Goal: Complete application form: Fill out and submit a form for a specific purpose

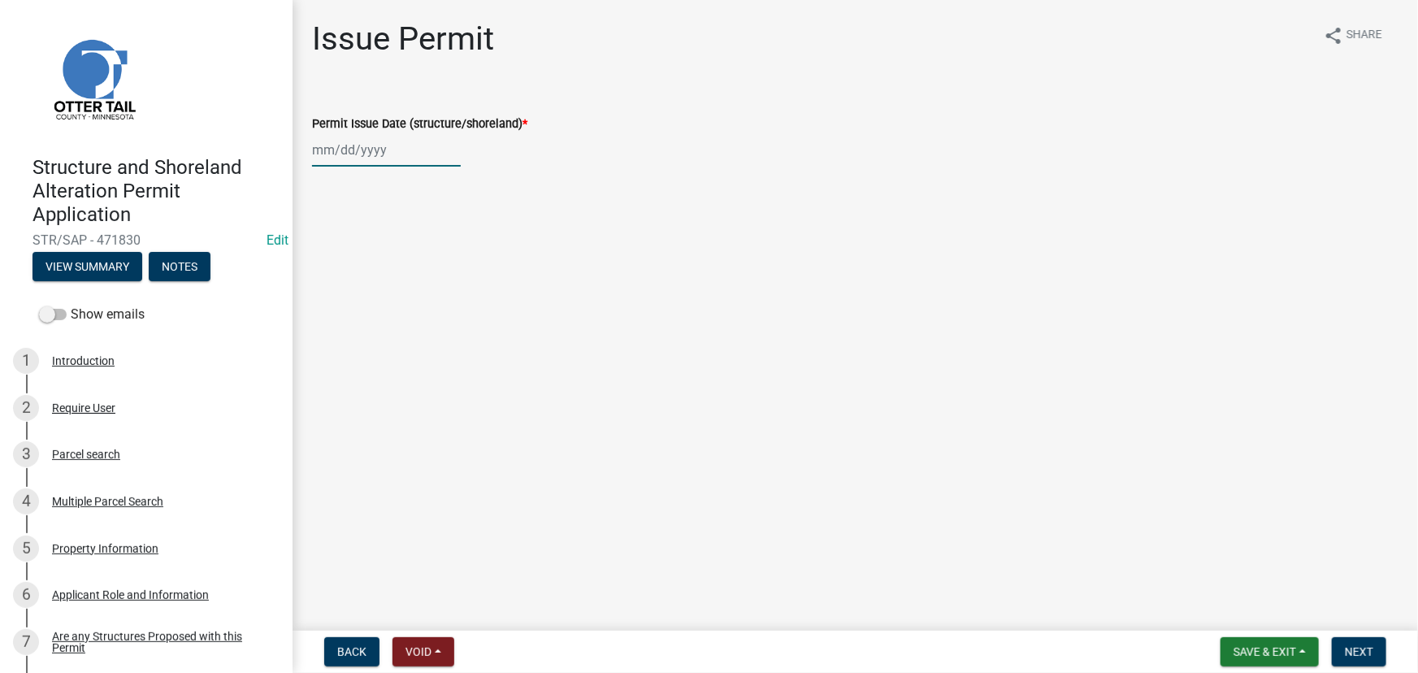
click at [356, 153] on div at bounding box center [386, 149] width 149 height 33
select select "9"
select select "2025"
click at [417, 264] on div "11" at bounding box center [406, 262] width 26 height 26
type input "[DATE]"
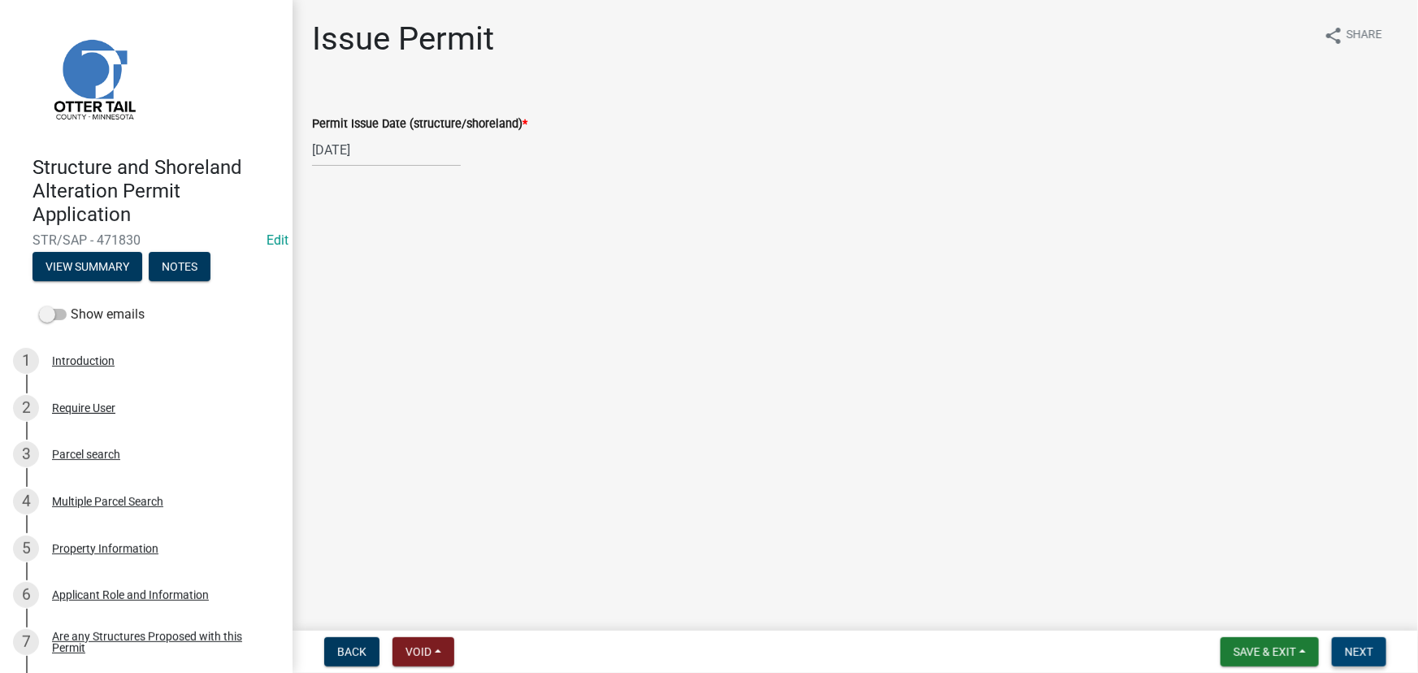
click at [1357, 639] on button "Next" at bounding box center [1359, 651] width 54 height 29
click at [1368, 659] on button "Next" at bounding box center [1359, 651] width 54 height 29
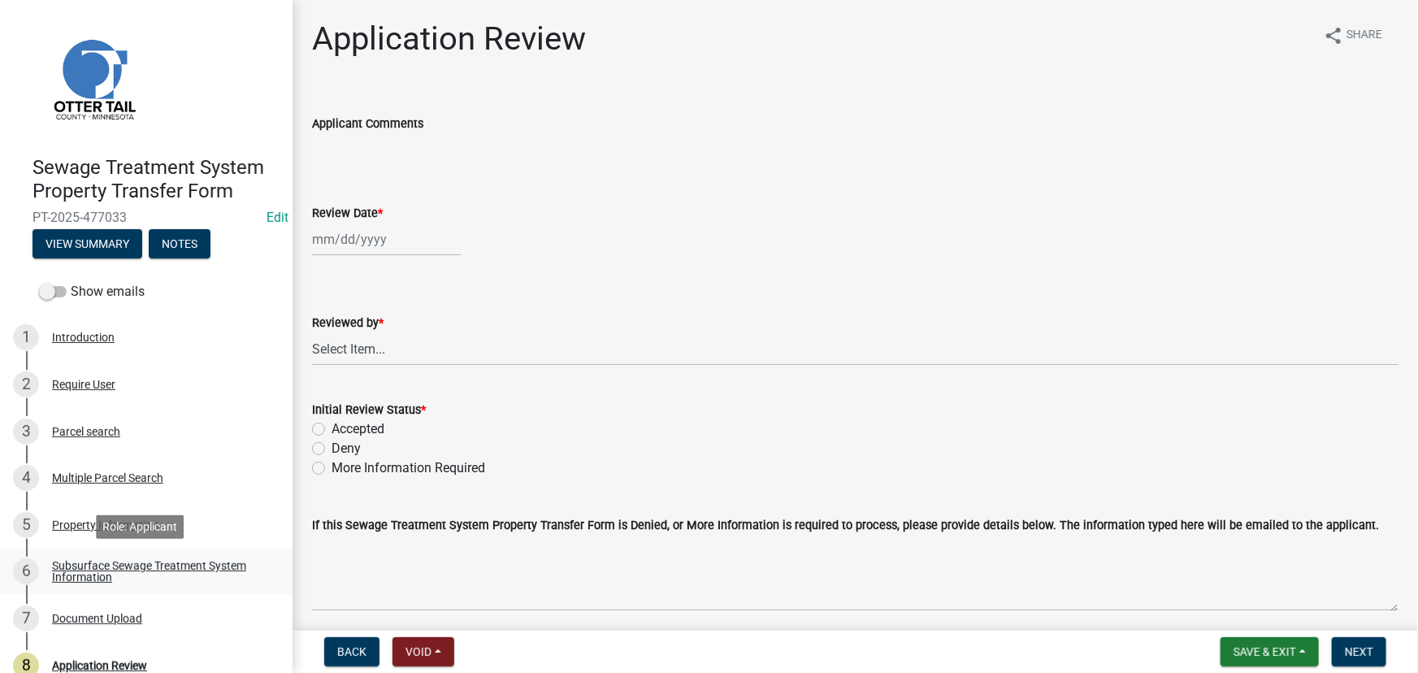
click at [99, 571] on div "Subsurface Sewage Treatment System Information" at bounding box center [159, 571] width 214 height 23
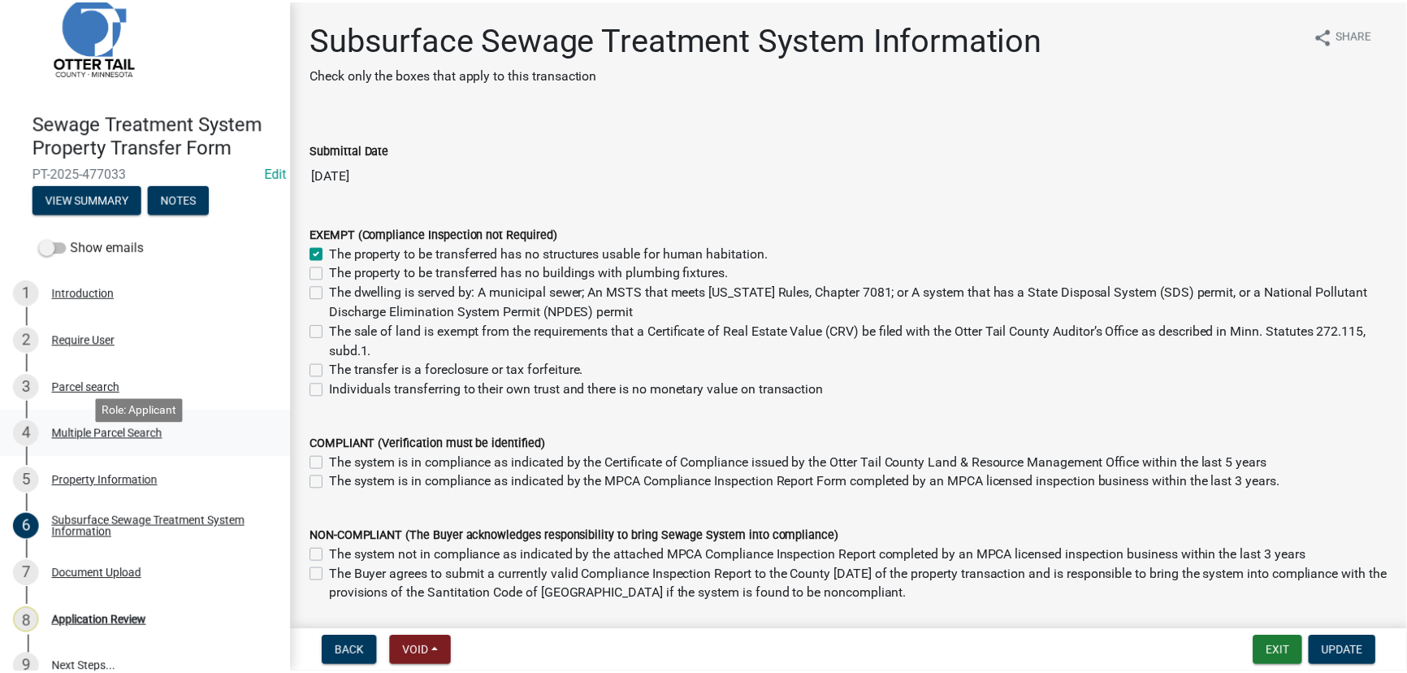
scroll to position [68, 0]
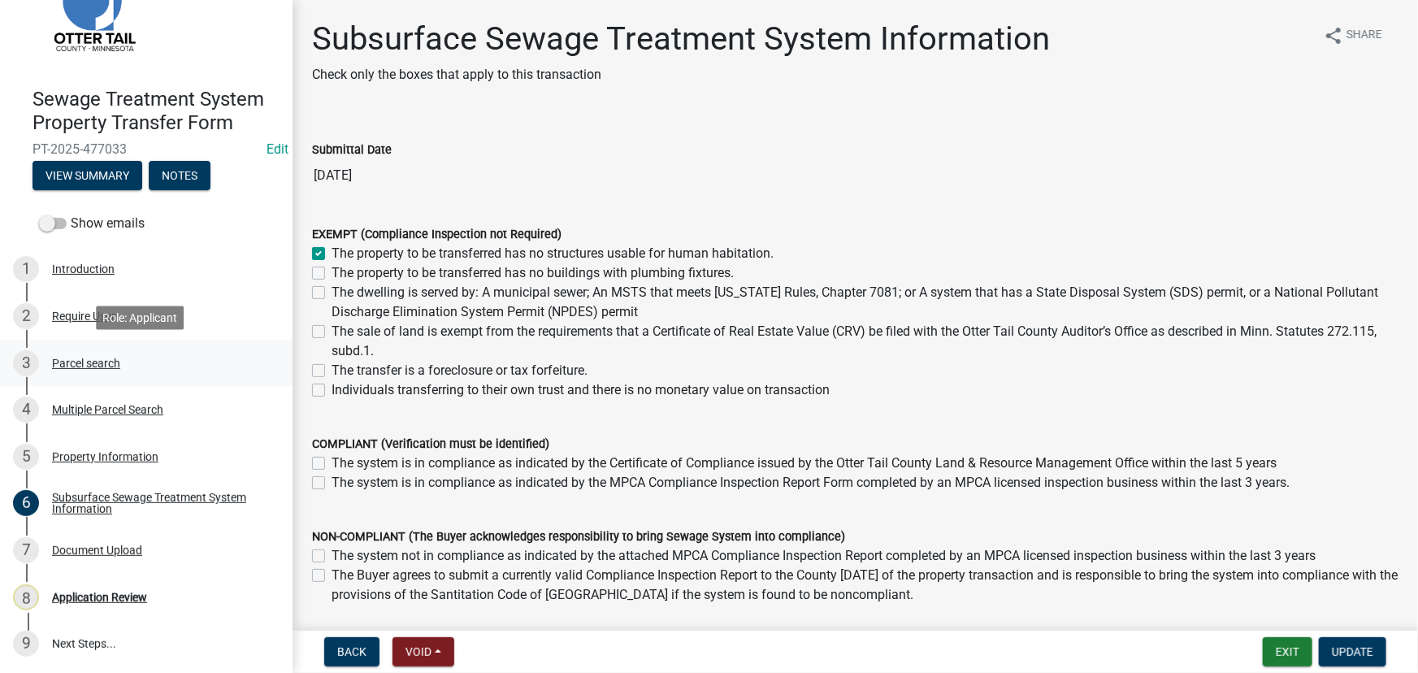
click at [79, 367] on div "Parcel search" at bounding box center [86, 362] width 68 height 11
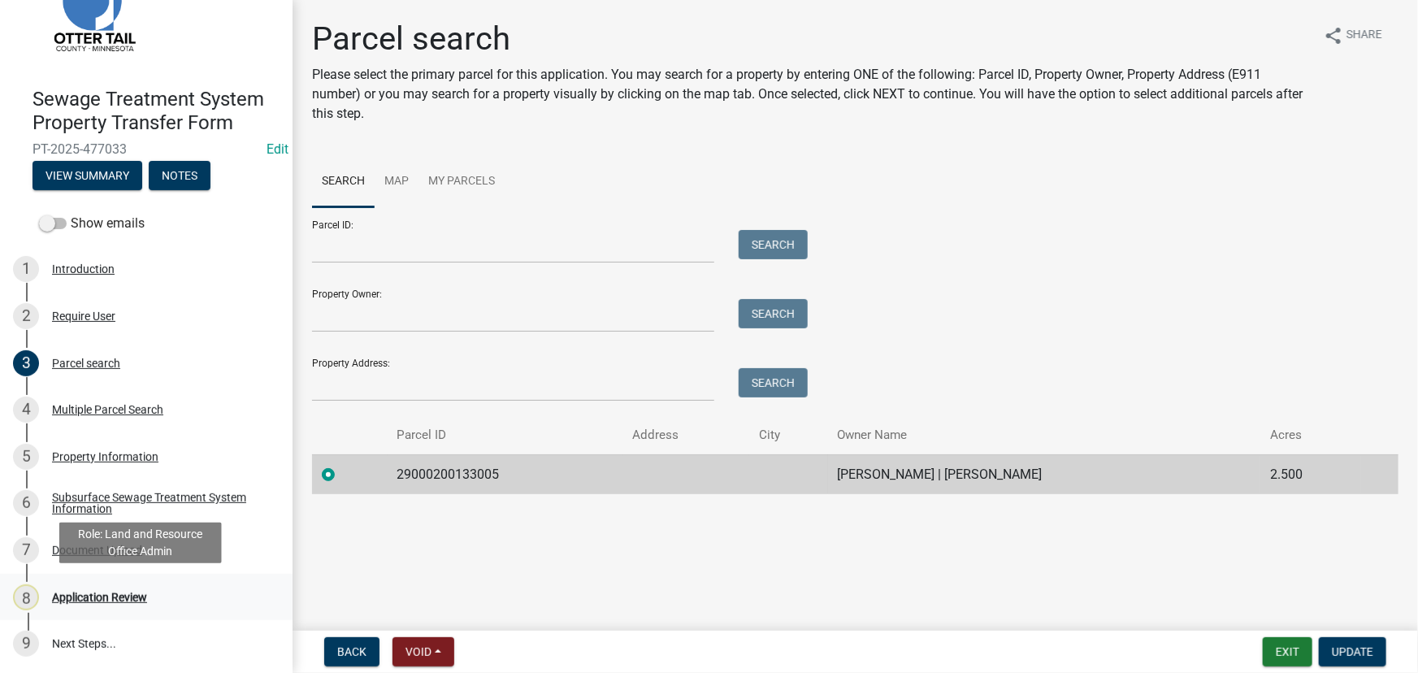
click at [93, 602] on div "Application Review" at bounding box center [99, 596] width 95 height 11
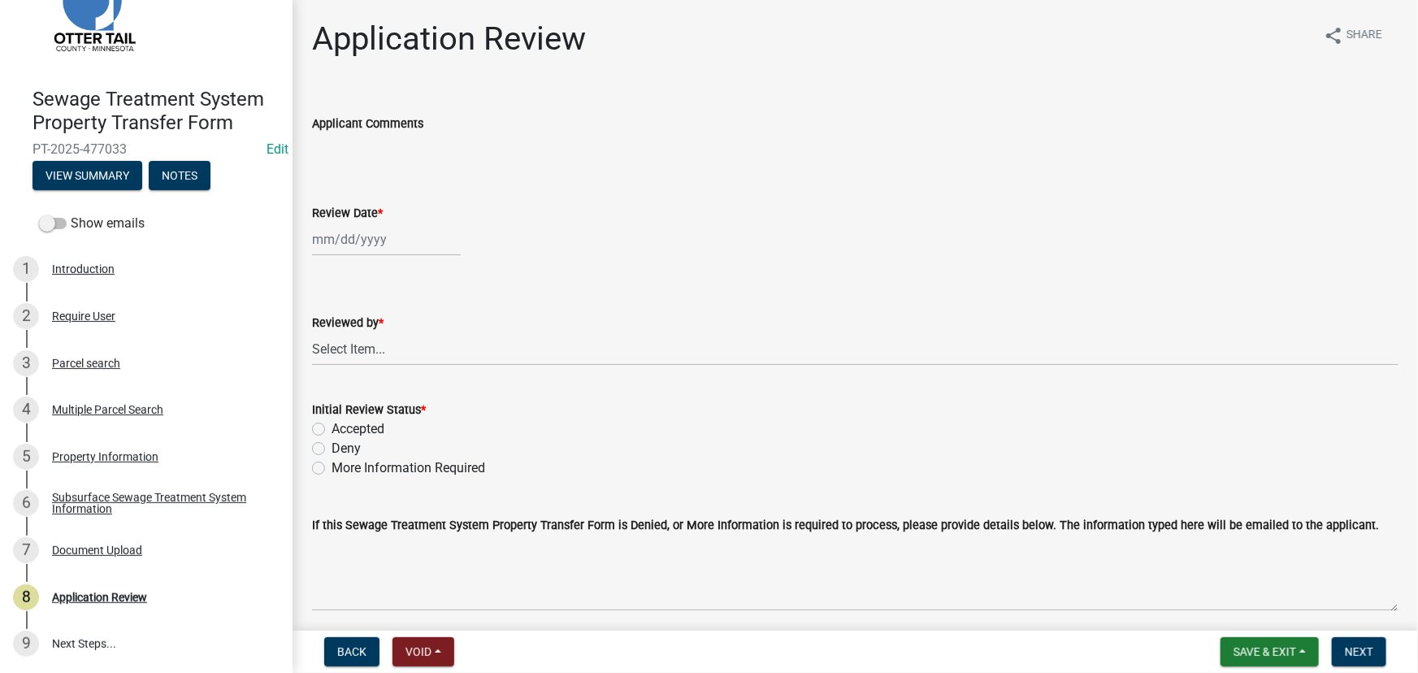
select select "9"
select select "2025"
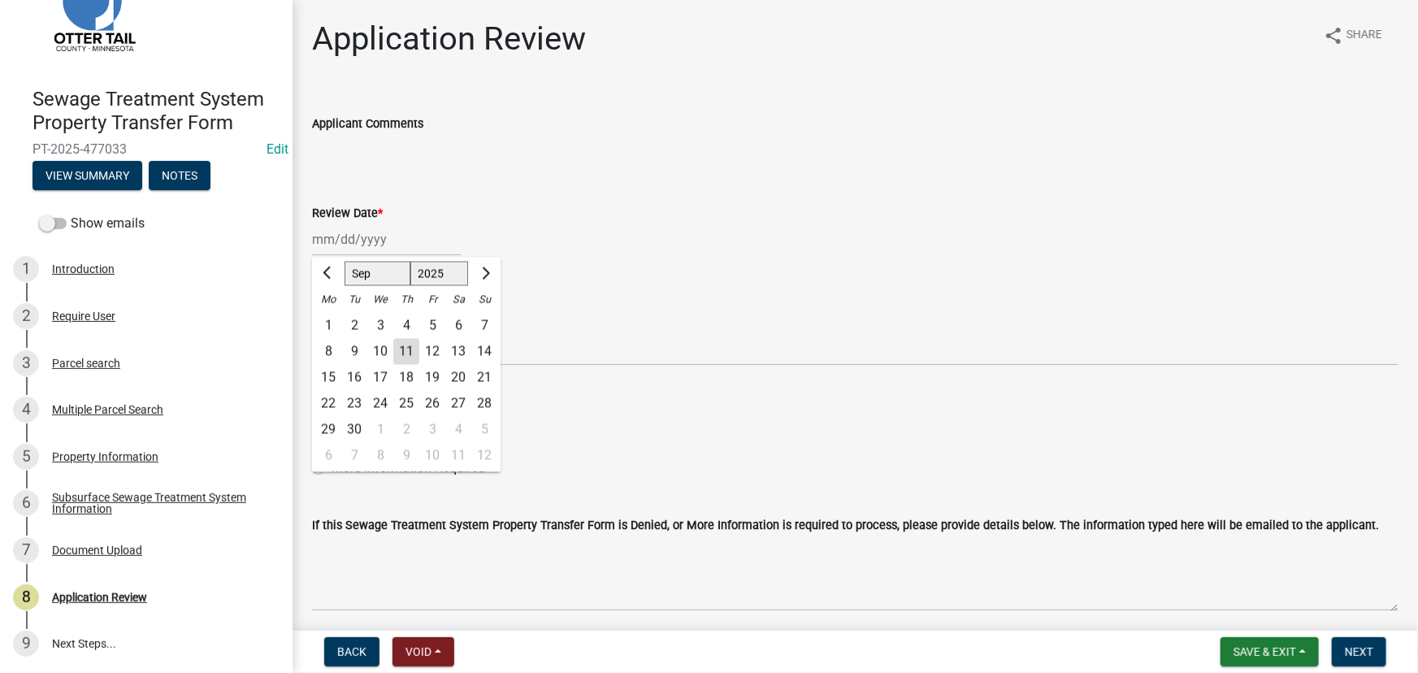
click at [387, 231] on div "Jan Feb Mar Apr May Jun Jul Aug Sep Oct Nov Dec 1525 1526 1527 1528 1529 1530 1…" at bounding box center [386, 239] width 149 height 33
click at [403, 353] on div "11" at bounding box center [406, 352] width 26 height 26
type input "[DATE]"
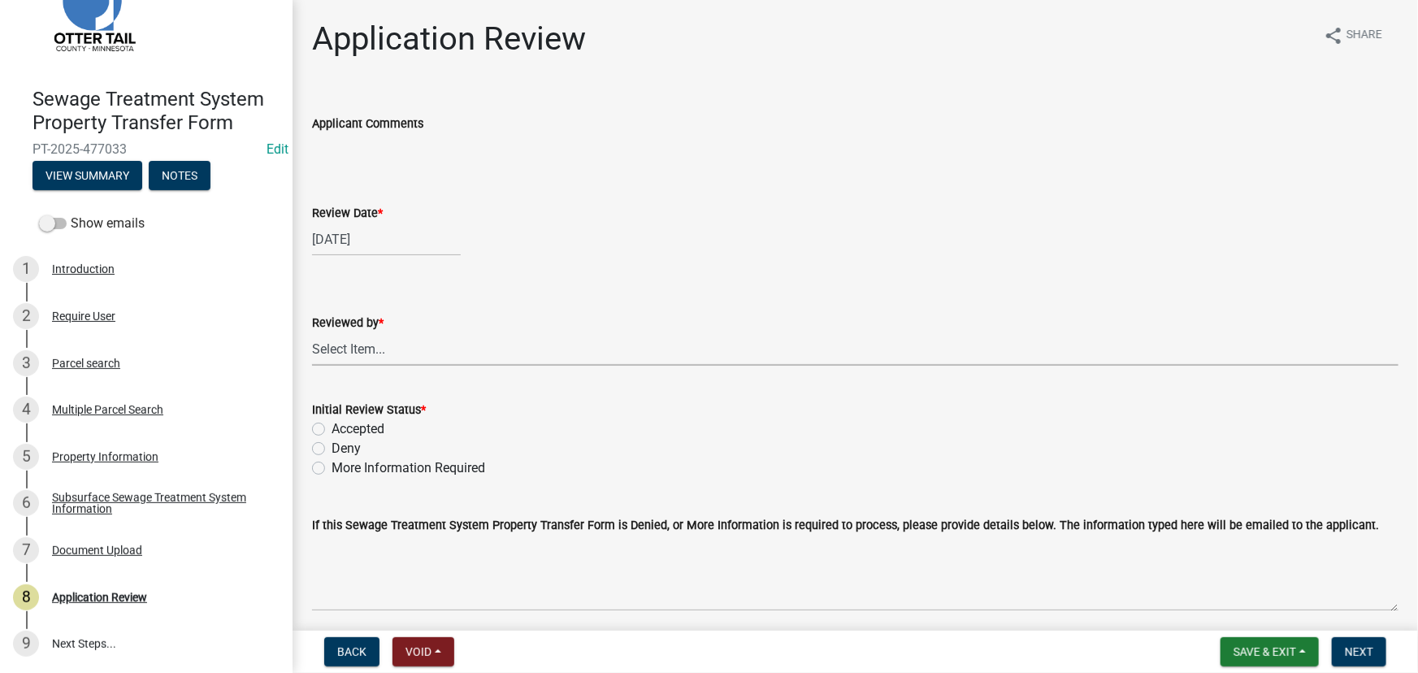
click at [401, 349] on select "Select Item... [PERSON_NAME] [PERSON_NAME] [PERSON_NAME] [PERSON_NAME] [PERSON_…" at bounding box center [855, 348] width 1086 height 33
click at [312, 332] on select "Select Item... [PERSON_NAME] [PERSON_NAME] [PERSON_NAME] [PERSON_NAME] [PERSON_…" at bounding box center [855, 348] width 1086 height 33
select select "190fd4c8-42ef-492b-a4a0-a0213555944c"
click at [344, 437] on label "Accepted" at bounding box center [357, 428] width 53 height 19
click at [342, 430] on input "Accepted" at bounding box center [336, 424] width 11 height 11
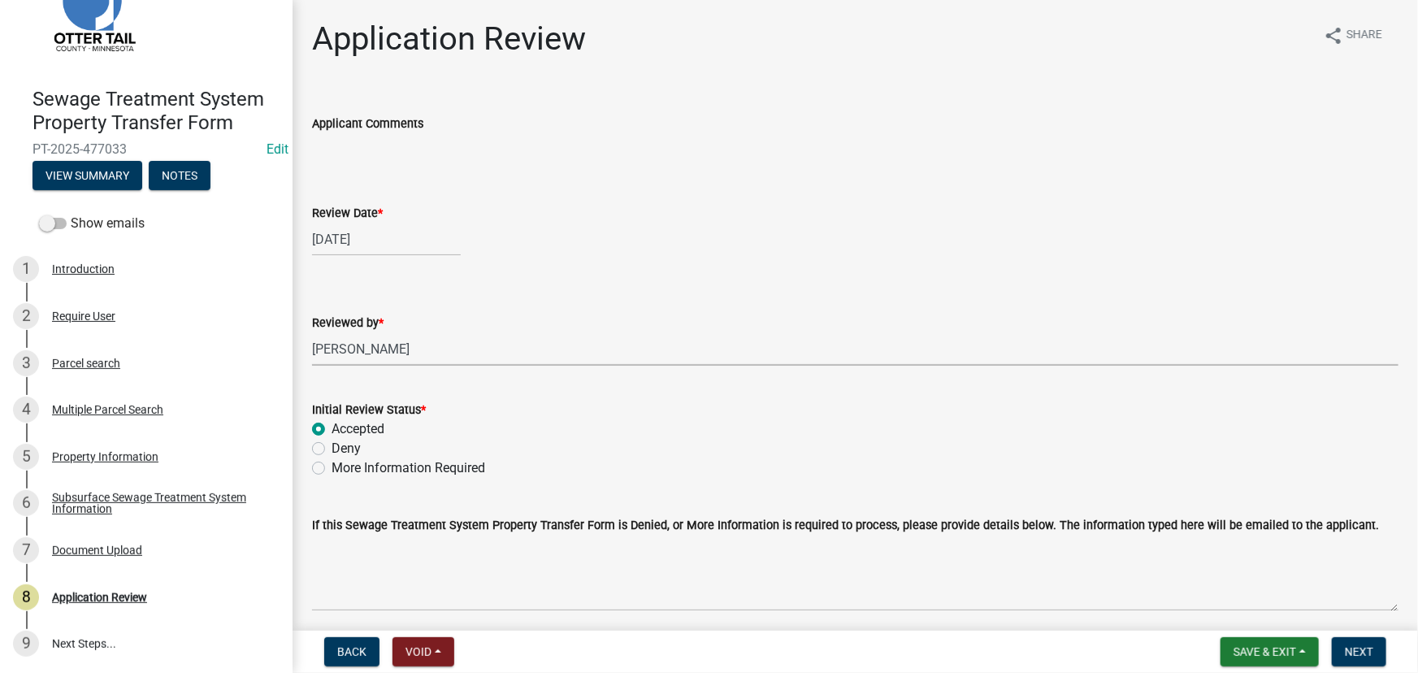
radio input "true"
click at [95, 352] on div "3 Parcel search" at bounding box center [139, 363] width 253 height 26
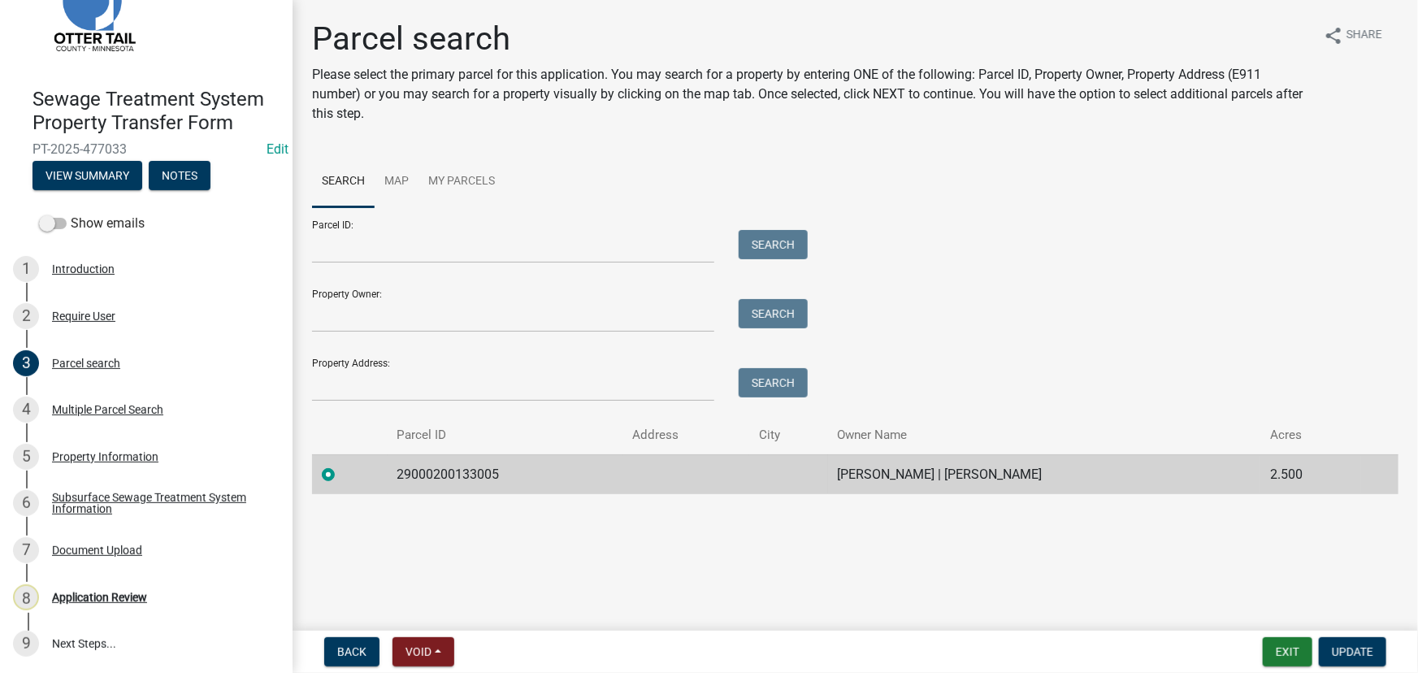
click at [398, 466] on td "29000200133005" at bounding box center [505, 474] width 235 height 40
click at [401, 467] on td "29000200133005" at bounding box center [505, 474] width 235 height 40
copy td "29000200133005"
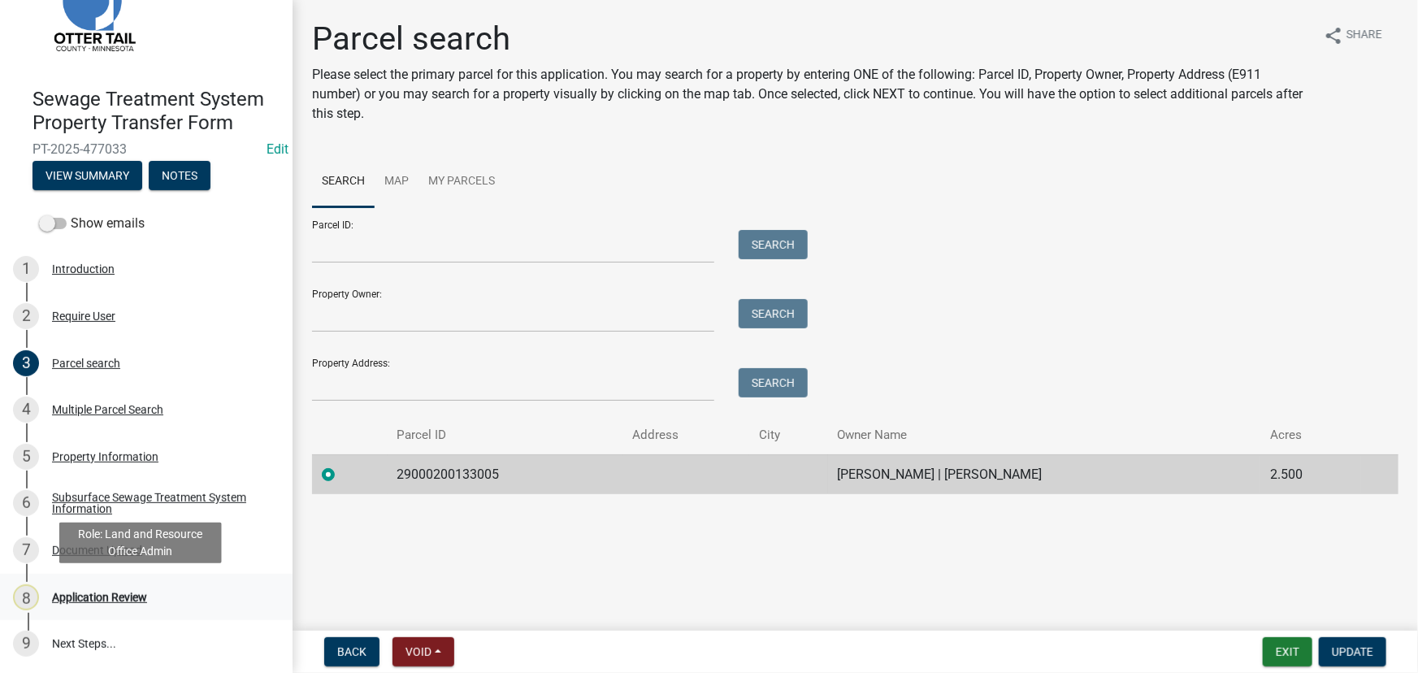
click at [89, 609] on link "8 Application Review" at bounding box center [146, 597] width 292 height 47
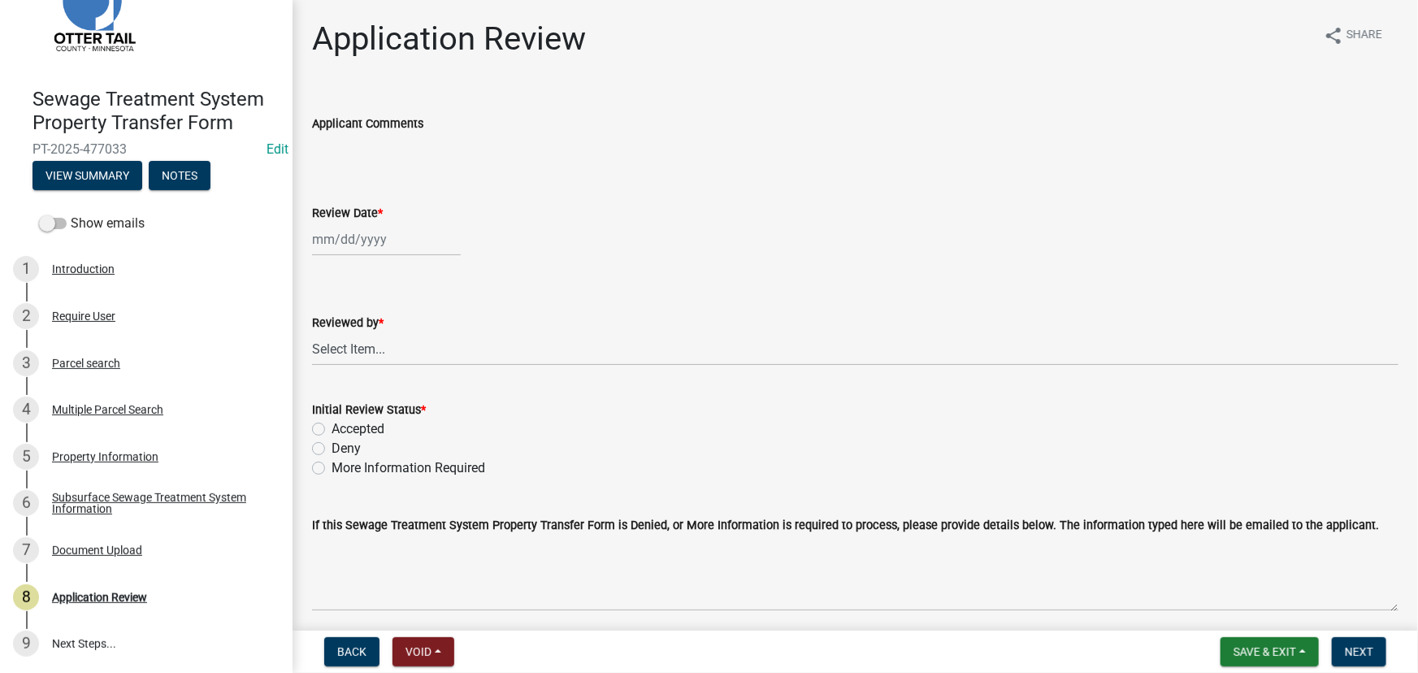
click at [312, 249] on div at bounding box center [386, 239] width 149 height 33
select select "9"
select select "2025"
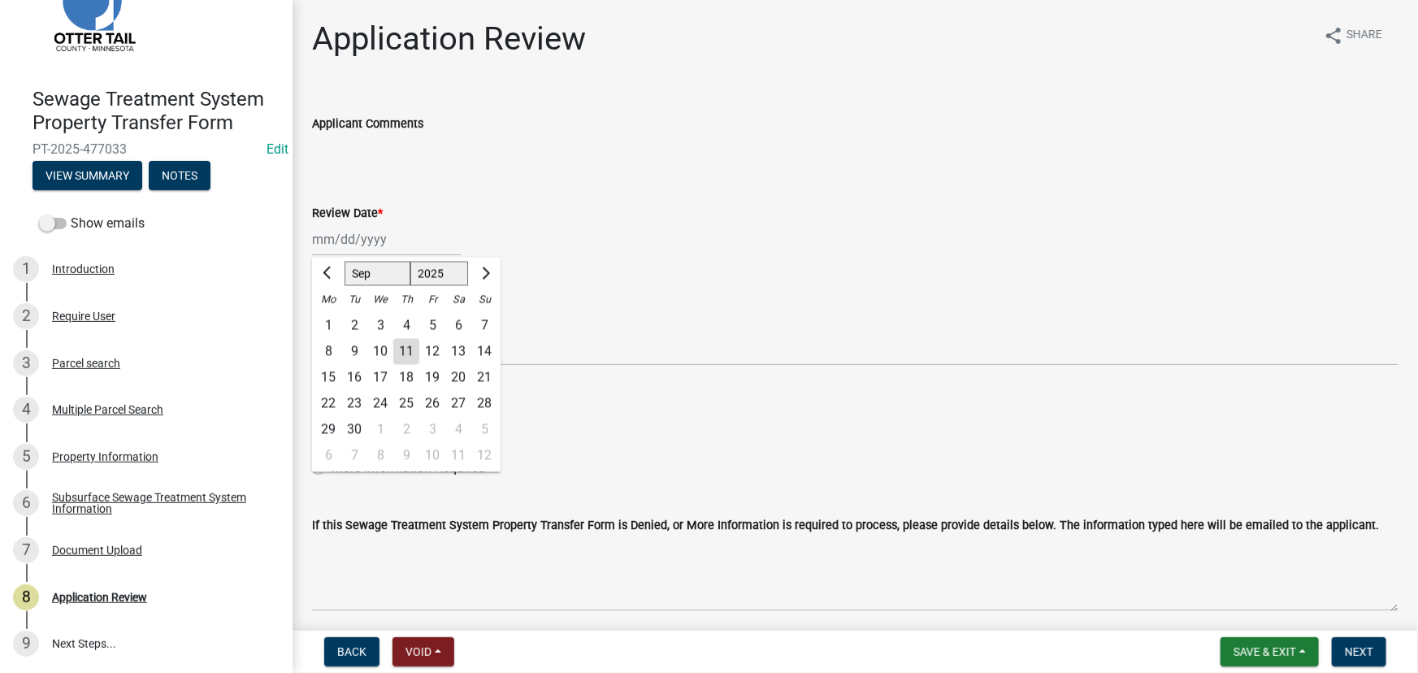
click at [411, 355] on div "11" at bounding box center [406, 352] width 26 height 26
type input "[DATE]"
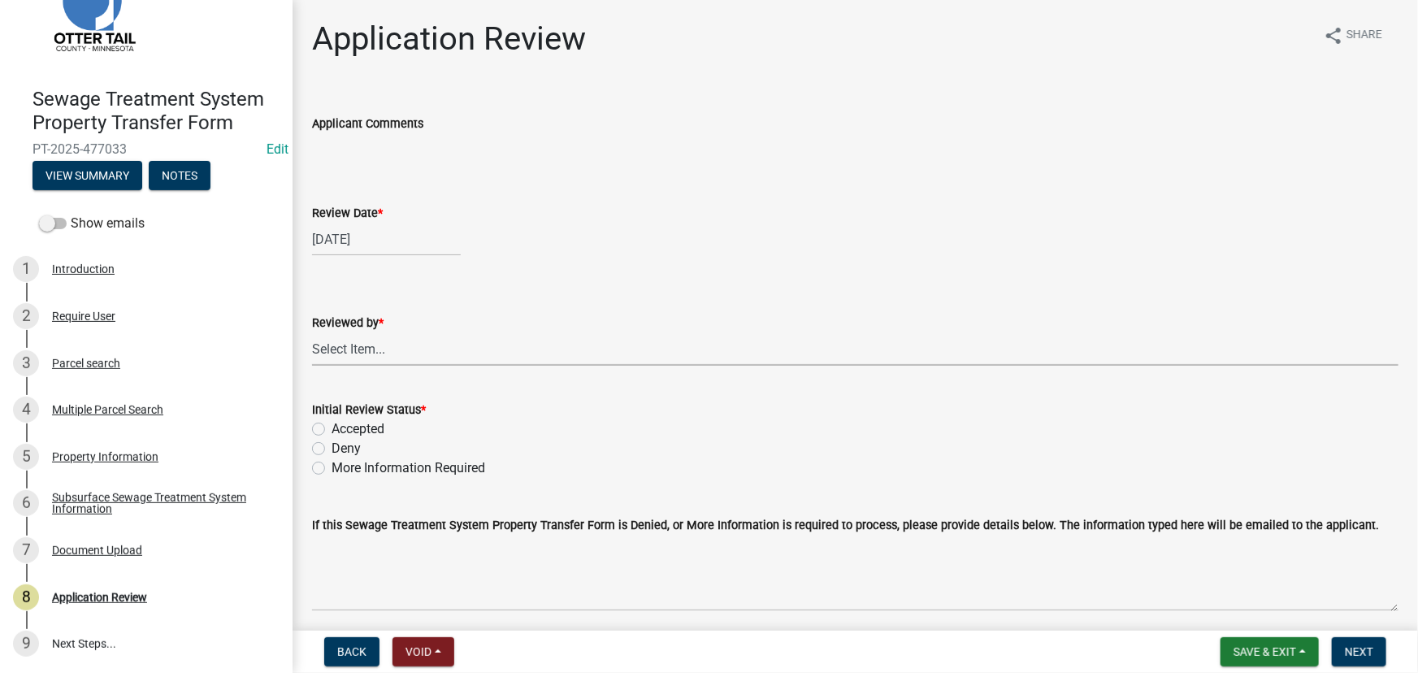
click at [389, 349] on select "Select Item... [PERSON_NAME] [PERSON_NAME] [PERSON_NAME] [PERSON_NAME] [PERSON_…" at bounding box center [855, 348] width 1086 height 33
click at [312, 332] on select "Select Item... [PERSON_NAME] [PERSON_NAME] [PERSON_NAME] [PERSON_NAME] [PERSON_…" at bounding box center [855, 348] width 1086 height 33
select select "190fd4c8-42ef-492b-a4a0-a0213555944c"
click at [375, 417] on div "Initial Review Status *" at bounding box center [855, 409] width 1086 height 19
drag, startPoint x: 328, startPoint y: 426, endPoint x: 674, endPoint y: 476, distance: 348.9
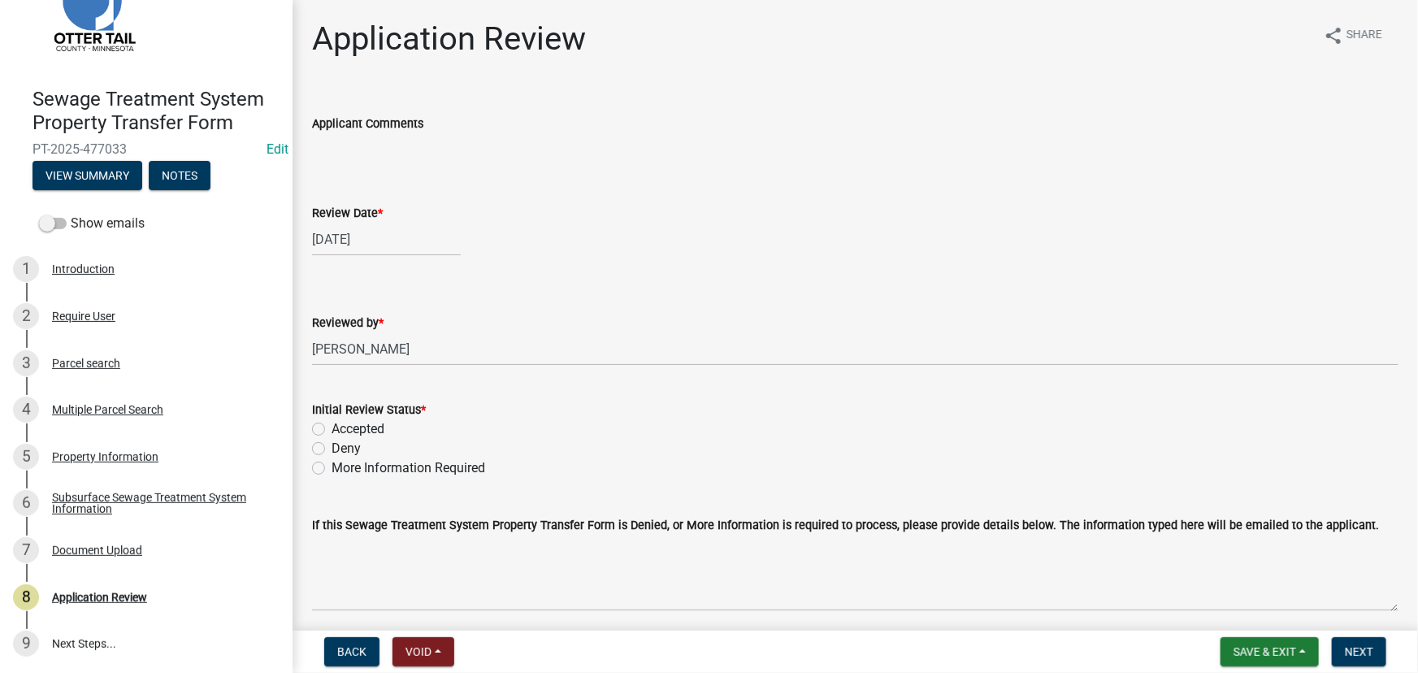
click at [329, 426] on div "Accepted" at bounding box center [855, 428] width 1086 height 19
click at [349, 431] on label "Accepted" at bounding box center [357, 428] width 53 height 19
click at [342, 430] on input "Accepted" at bounding box center [336, 424] width 11 height 11
radio input "true"
click at [1367, 647] on span "Next" at bounding box center [1359, 651] width 28 height 13
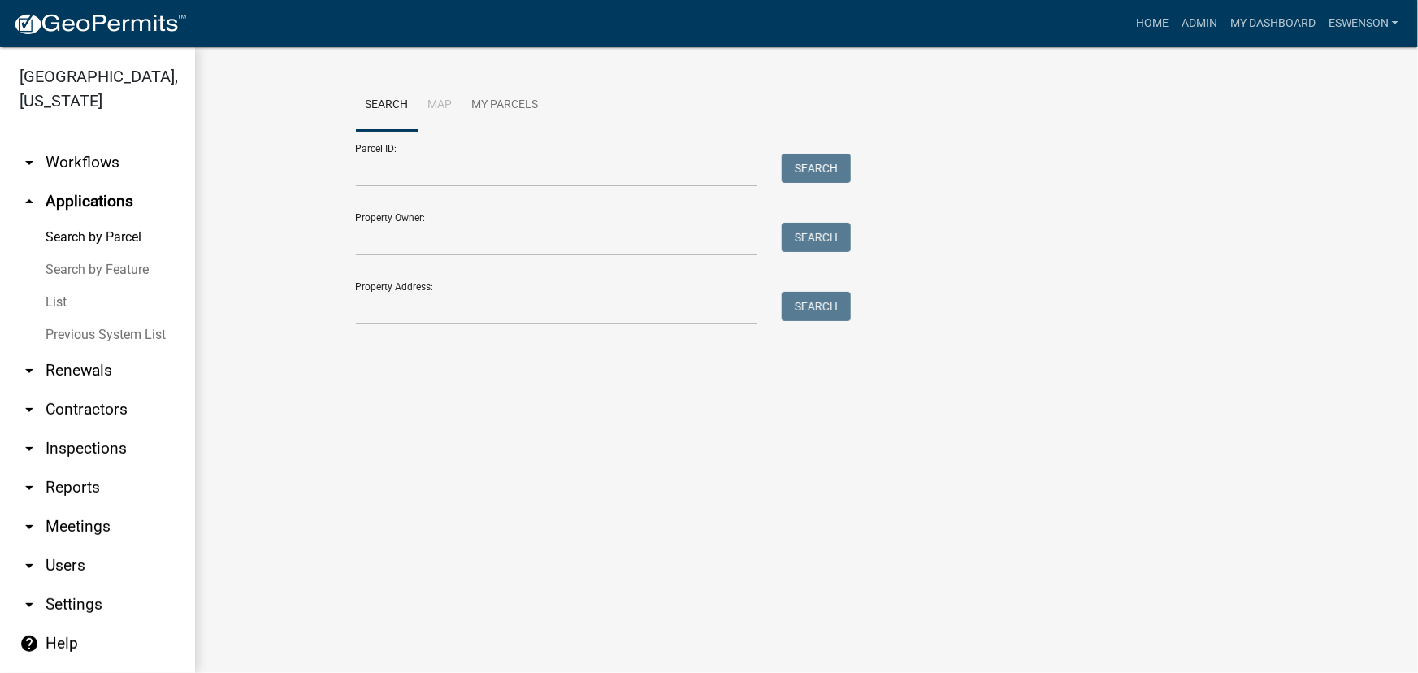
click at [64, 179] on link "arrow_drop_down Workflows" at bounding box center [97, 162] width 195 height 39
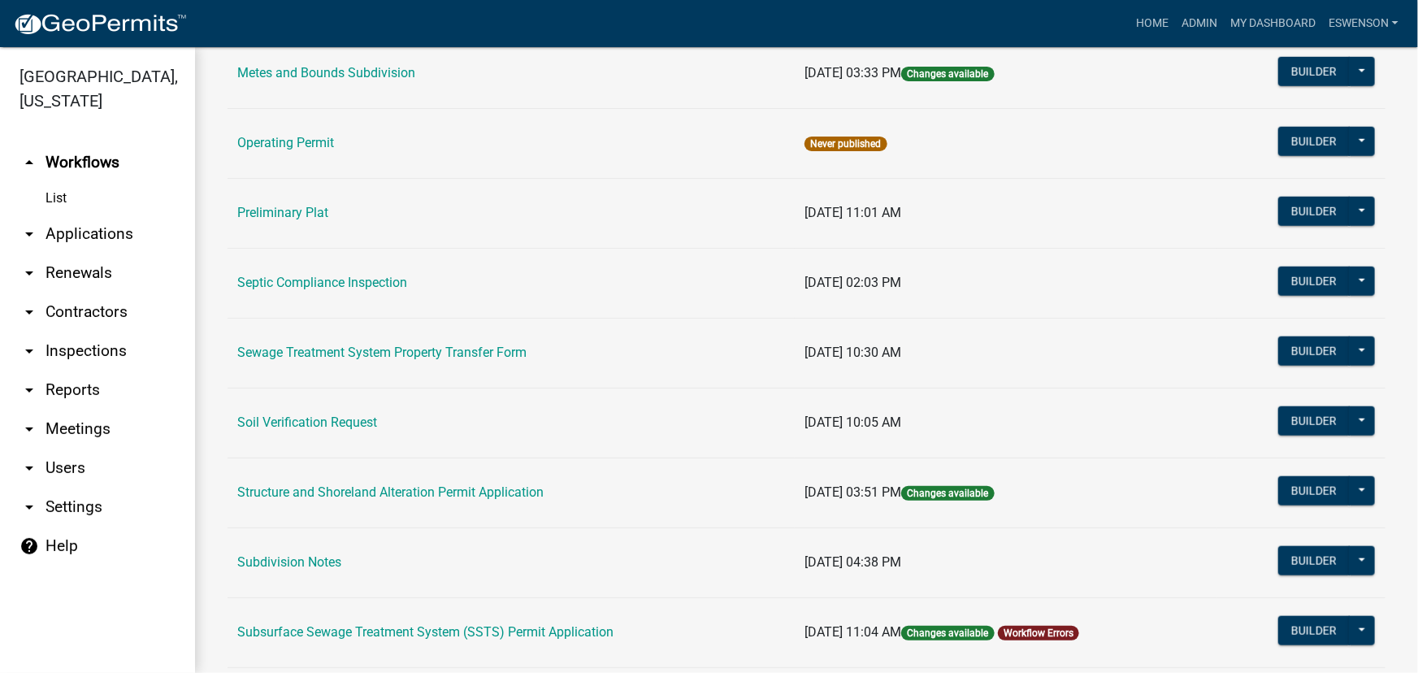
scroll to position [739, 0]
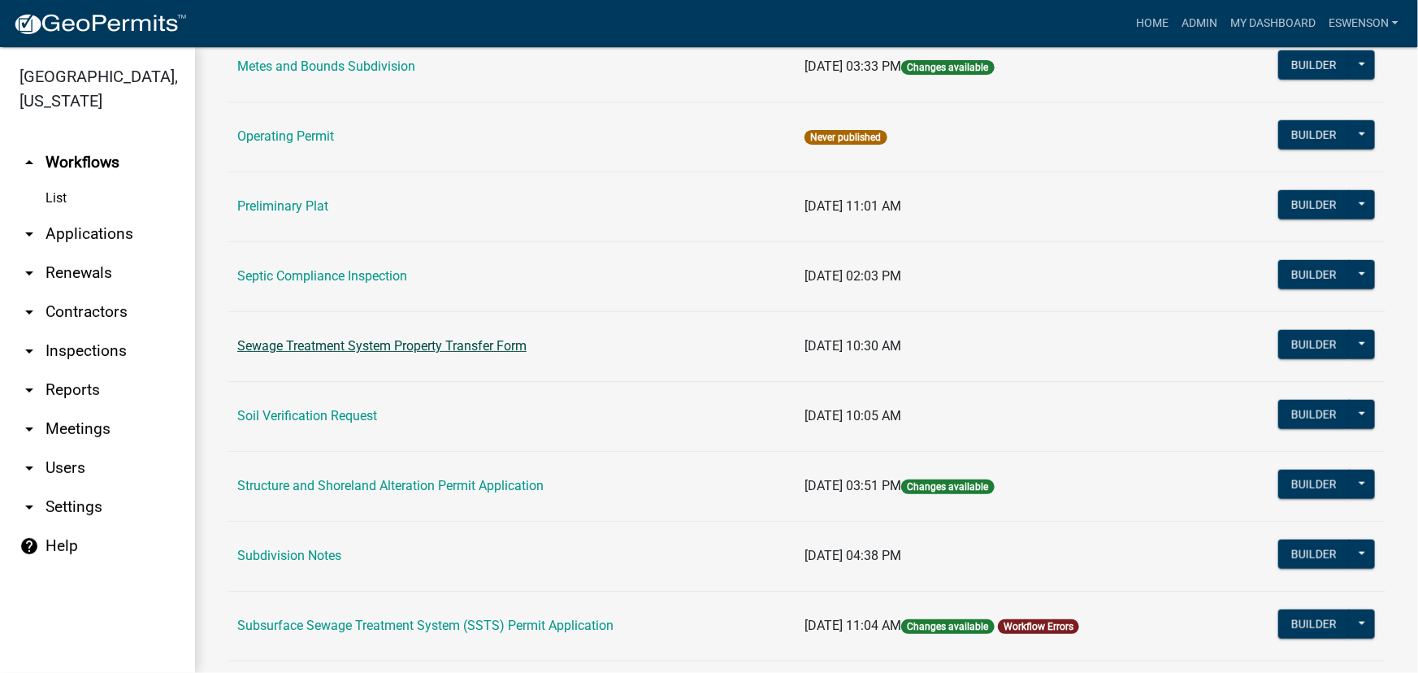
click at [445, 349] on link "Sewage Treatment System Property Transfer Form" at bounding box center [381, 345] width 289 height 15
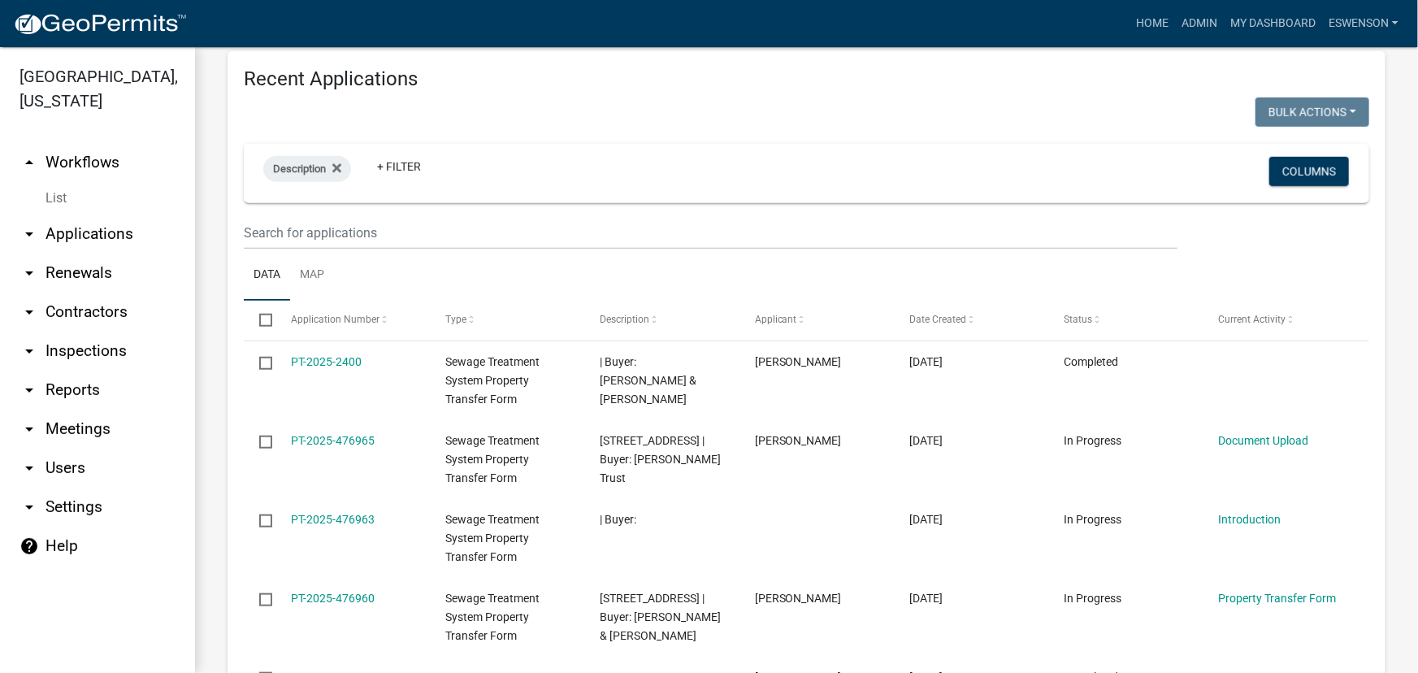
scroll to position [591, 0]
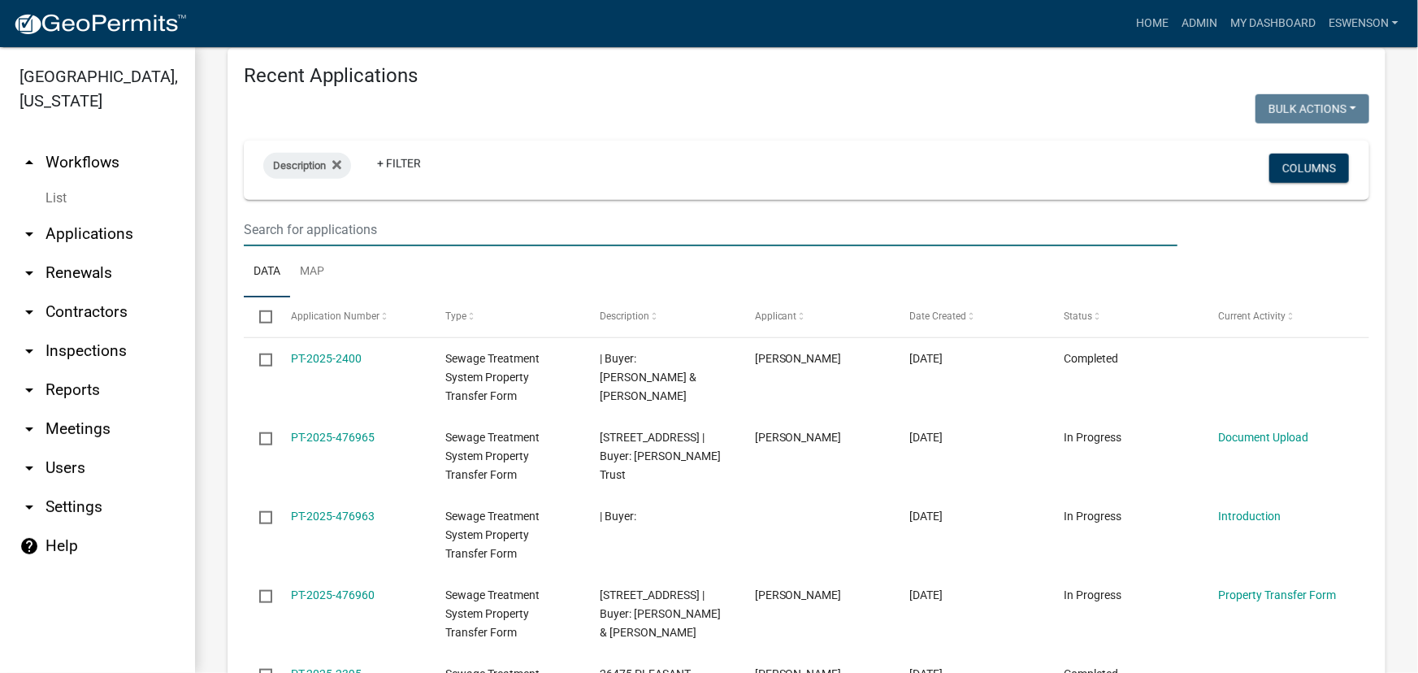
click at [365, 227] on input "text" at bounding box center [711, 229] width 934 height 33
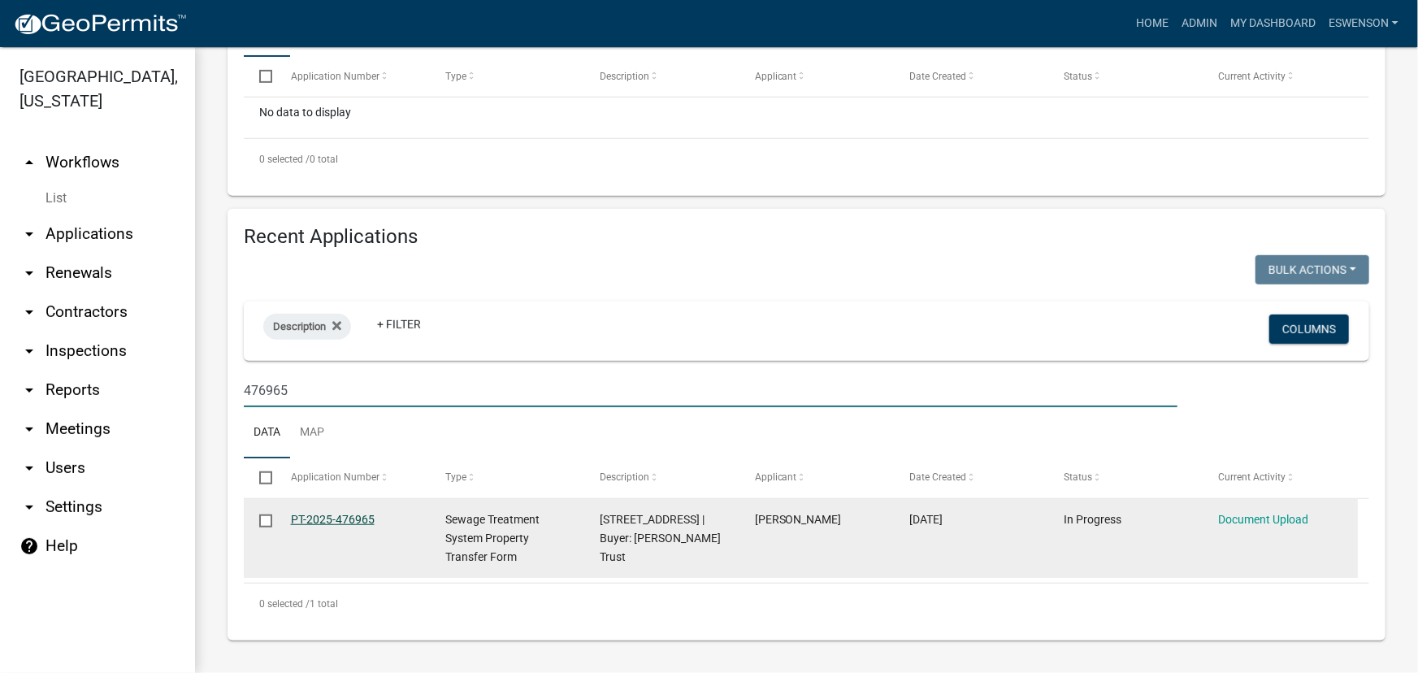
scroll to position [428, 0]
type input "476965"
click at [353, 526] on link "PT-2025-476965" at bounding box center [333, 520] width 84 height 13
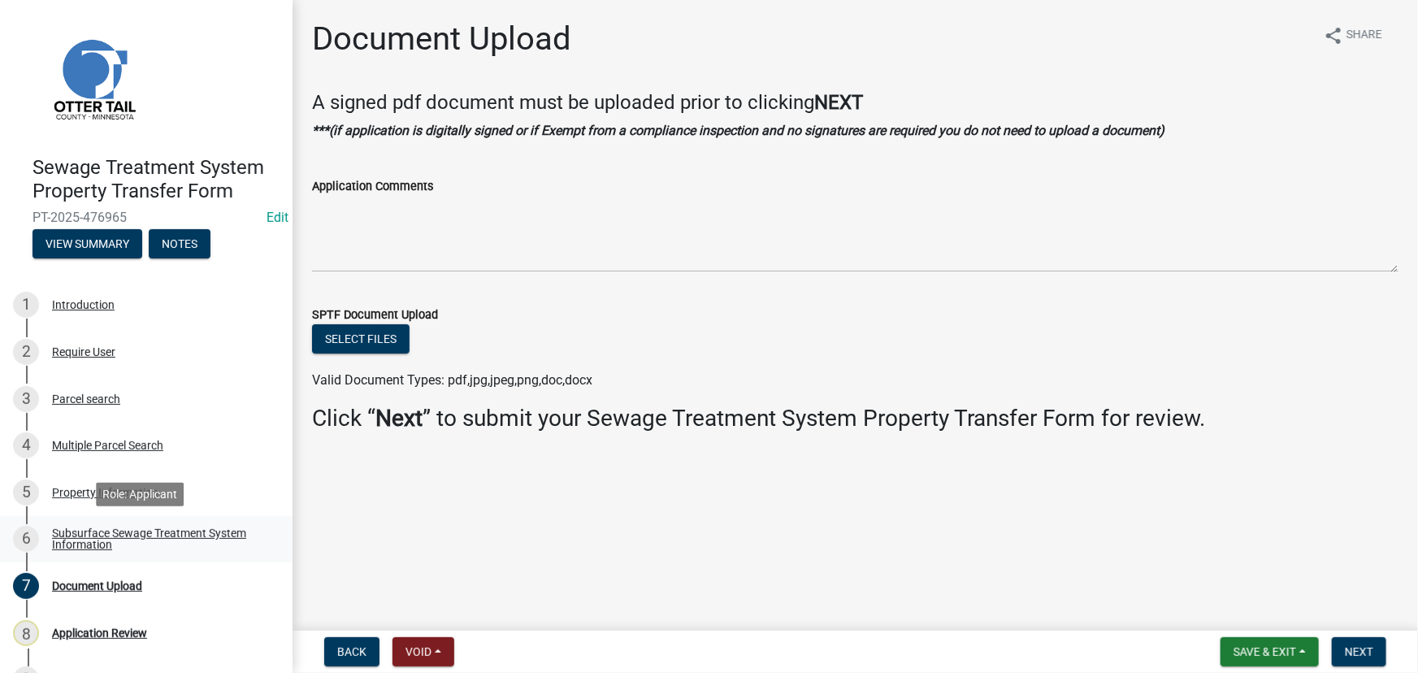
click at [82, 534] on div "Subsurface Sewage Treatment System Information" at bounding box center [159, 538] width 214 height 23
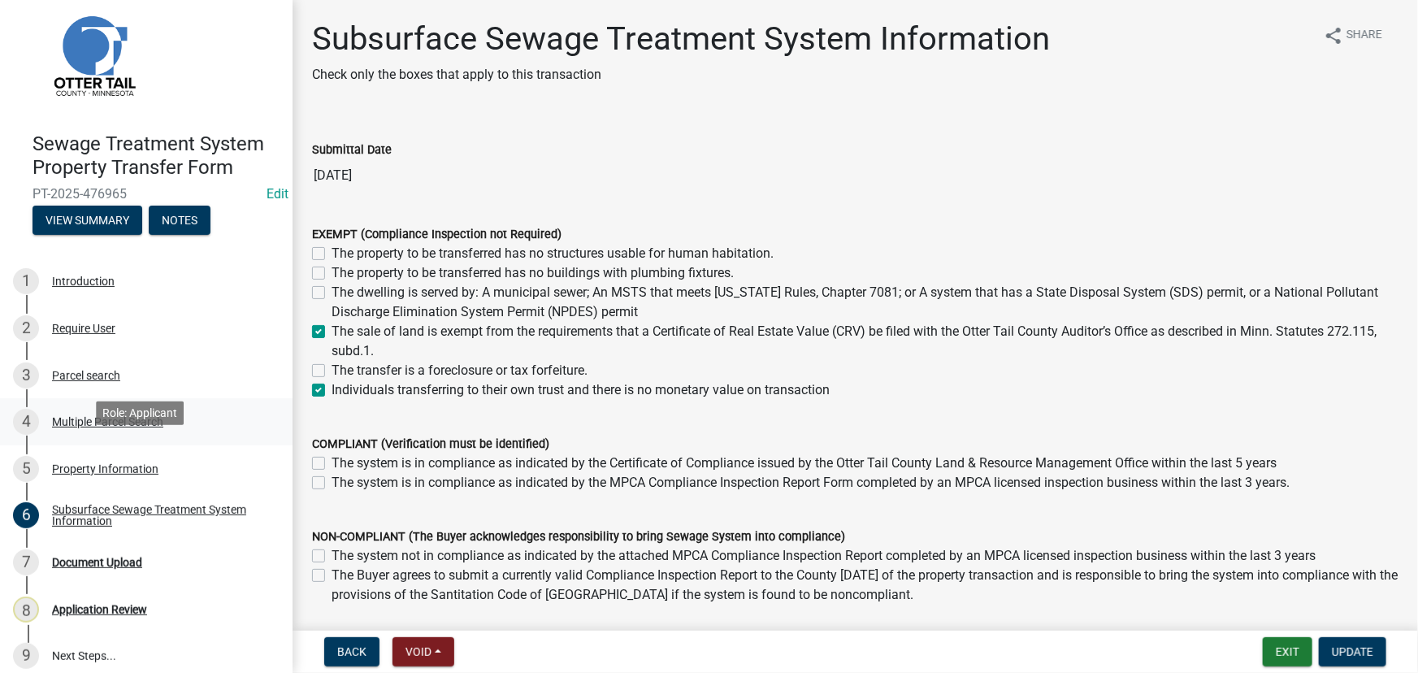
scroll to position [36, 0]
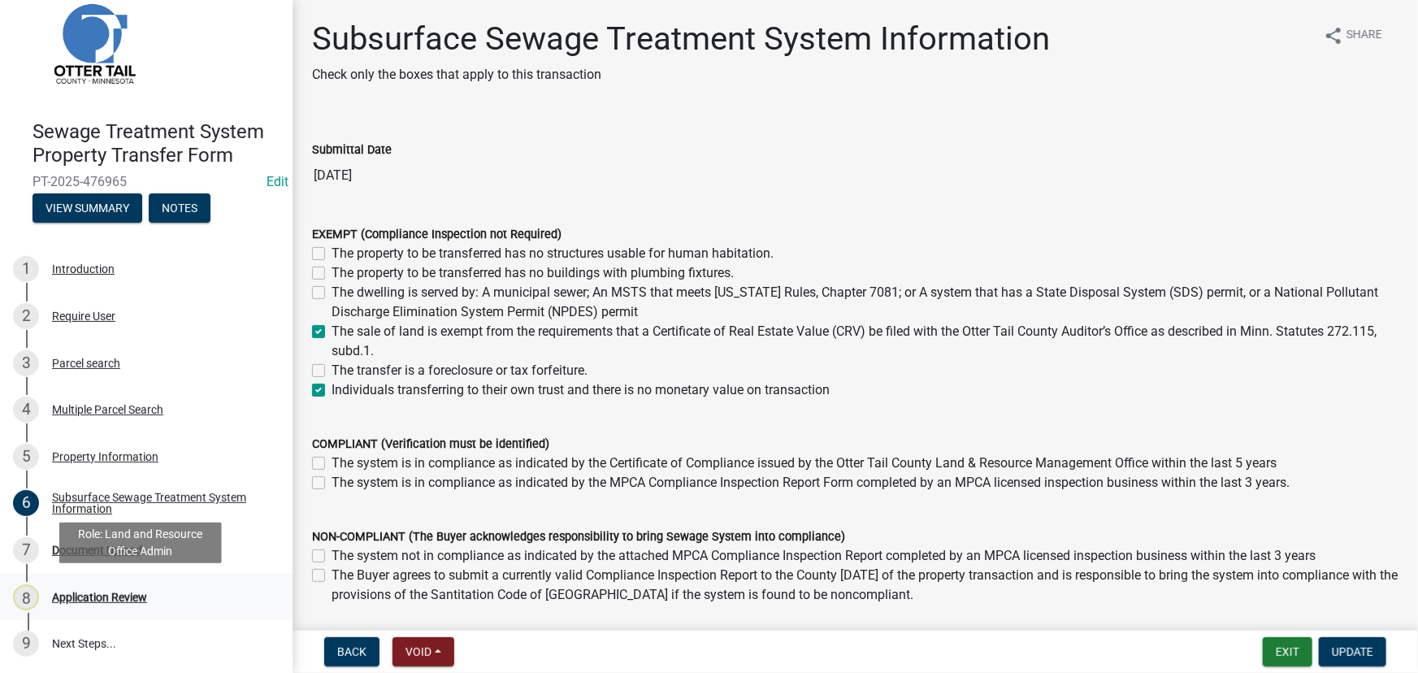
click at [77, 607] on div "8 Application Review" at bounding box center [139, 597] width 253 height 26
click at [83, 596] on div "Application Review" at bounding box center [99, 596] width 95 height 11
click at [89, 548] on div "Document Upload" at bounding box center [97, 549] width 90 height 11
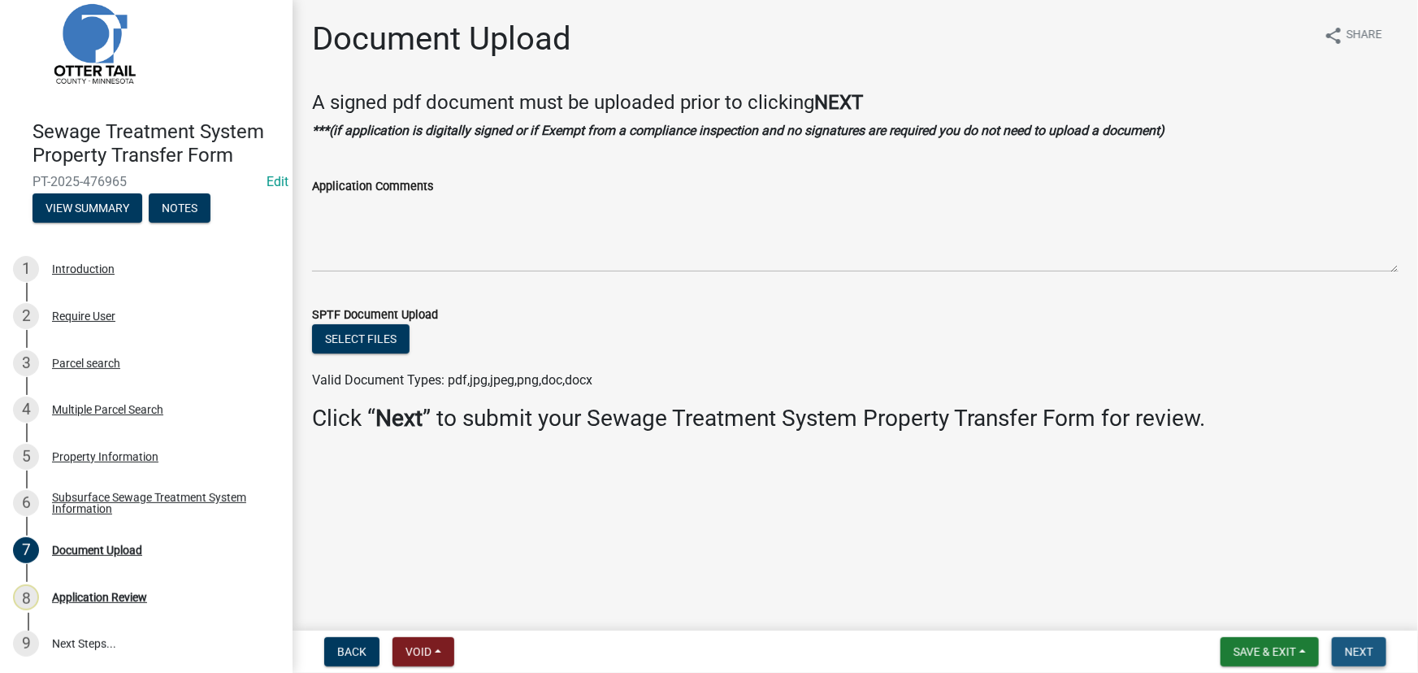
click at [1378, 648] on button "Next" at bounding box center [1359, 651] width 54 height 29
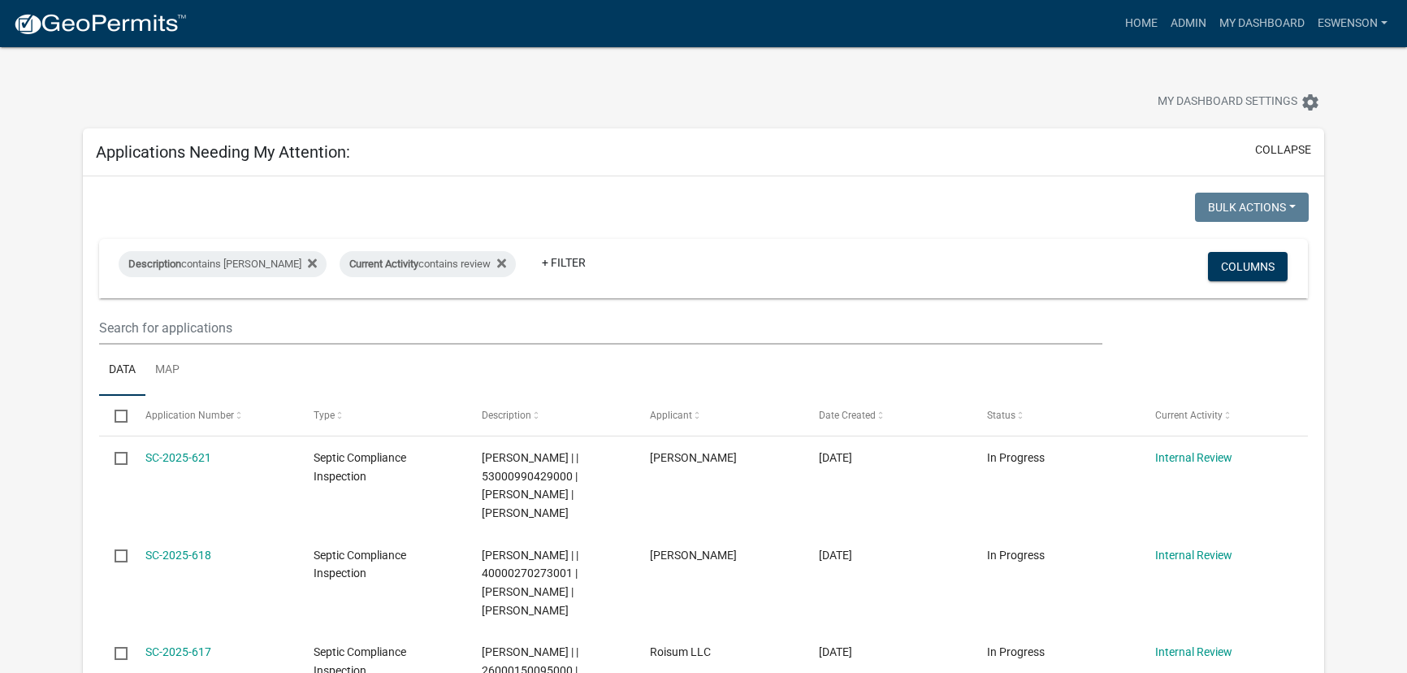
select select "3: 100"
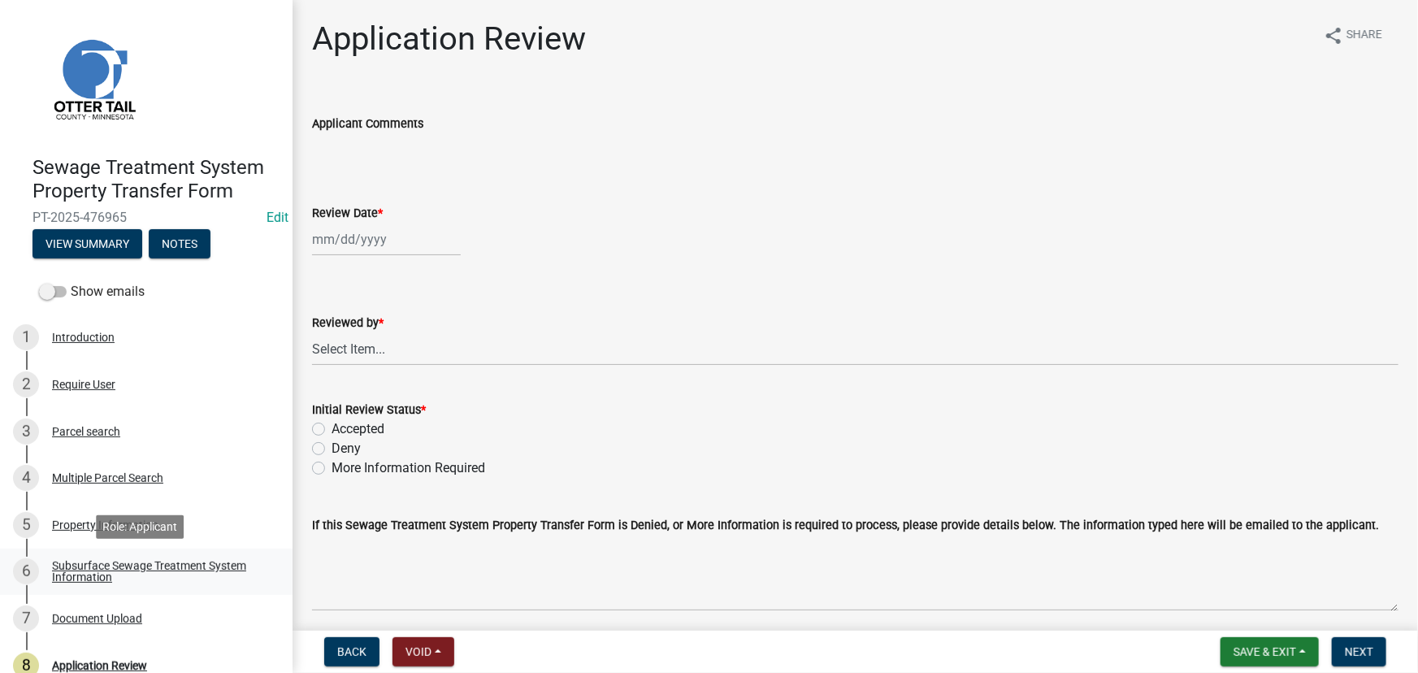
click at [107, 567] on div "Subsurface Sewage Treatment System Information" at bounding box center [159, 571] width 214 height 23
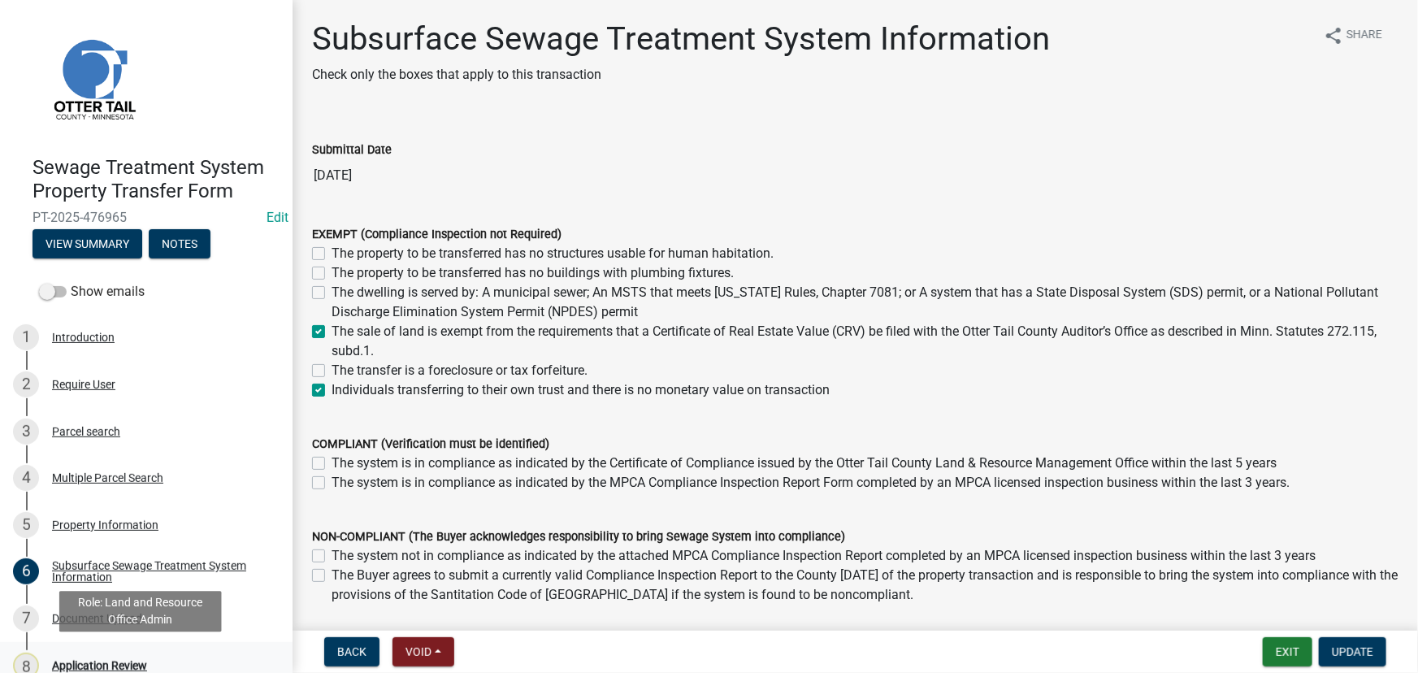
click at [89, 667] on div "Application Review" at bounding box center [99, 665] width 95 height 11
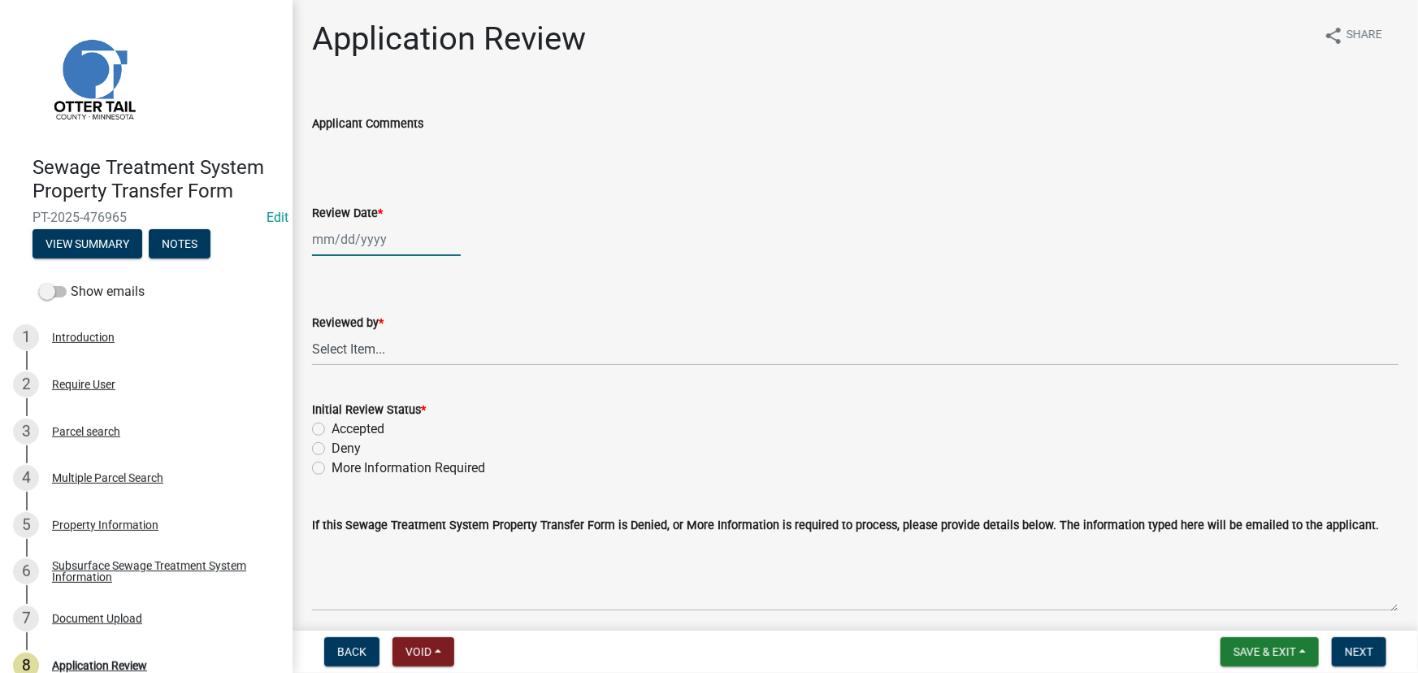
click at [353, 242] on div at bounding box center [386, 239] width 149 height 33
select select "9"
select select "2025"
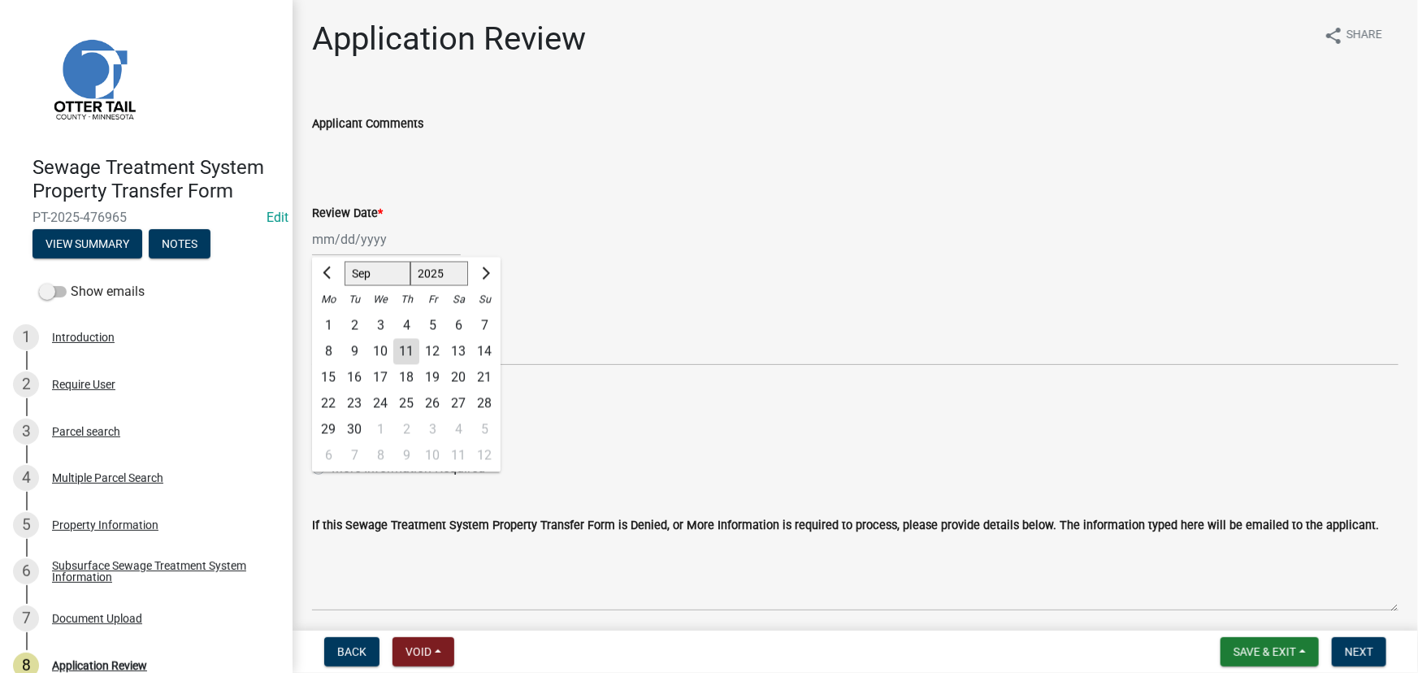
click at [400, 359] on div "11" at bounding box center [406, 352] width 26 height 26
type input "[DATE]"
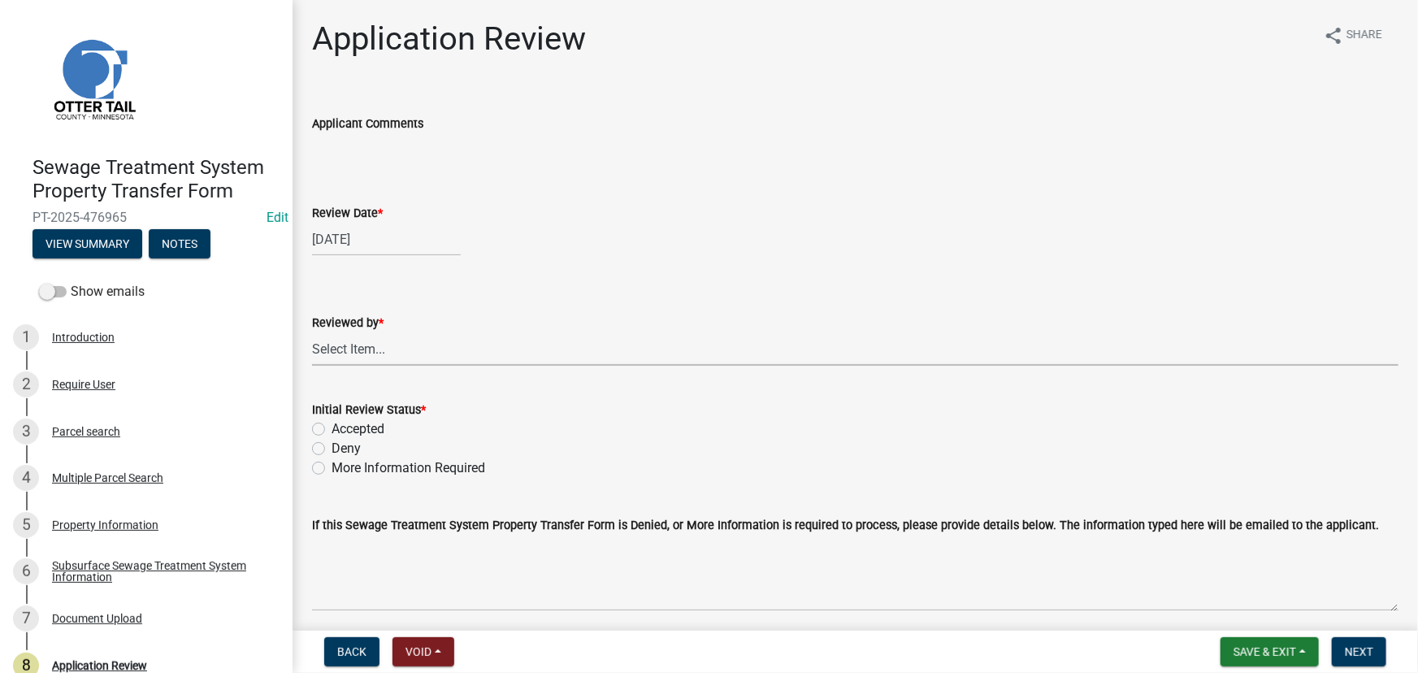
click at [381, 356] on select "Select Item... [PERSON_NAME] [PERSON_NAME] [PERSON_NAME] [PERSON_NAME] [PERSON_…" at bounding box center [855, 348] width 1086 height 33
click at [312, 332] on select "Select Item... [PERSON_NAME] [PERSON_NAME] [PERSON_NAME] [PERSON_NAME] [PERSON_…" at bounding box center [855, 348] width 1086 height 33
select select "190fd4c8-42ef-492b-a4a0-a0213555944c"
click at [357, 420] on label "Accepted" at bounding box center [357, 428] width 53 height 19
click at [342, 420] on input "Accepted" at bounding box center [336, 424] width 11 height 11
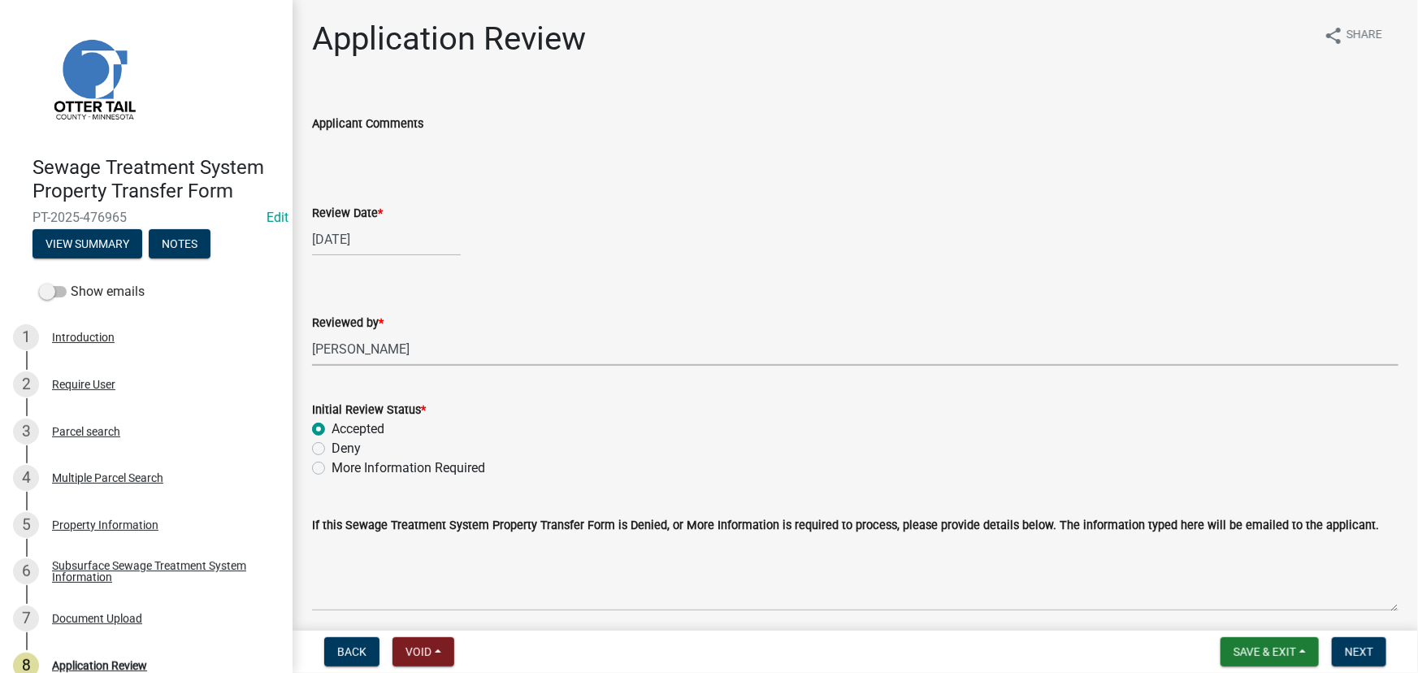
radio input "true"
click at [1351, 649] on span "Next" at bounding box center [1359, 651] width 28 height 13
